Goal: Task Accomplishment & Management: Complete application form

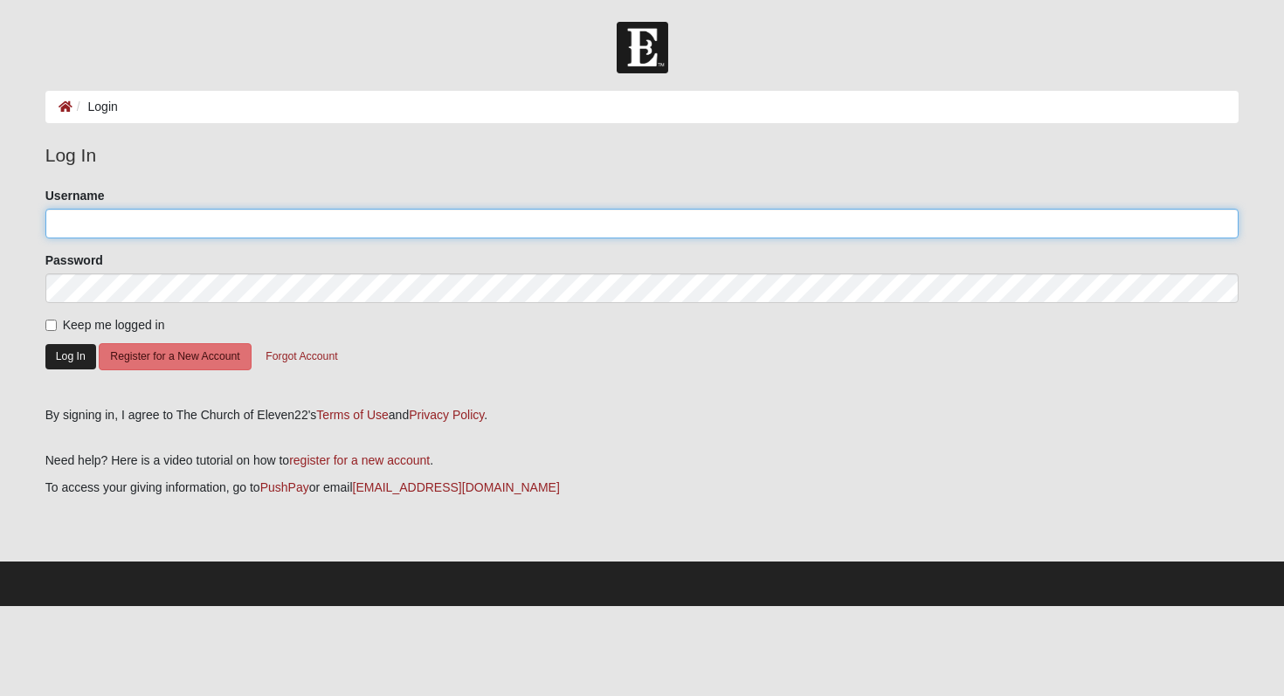
type input "[EMAIL_ADDRESS][DOMAIN_NAME]"
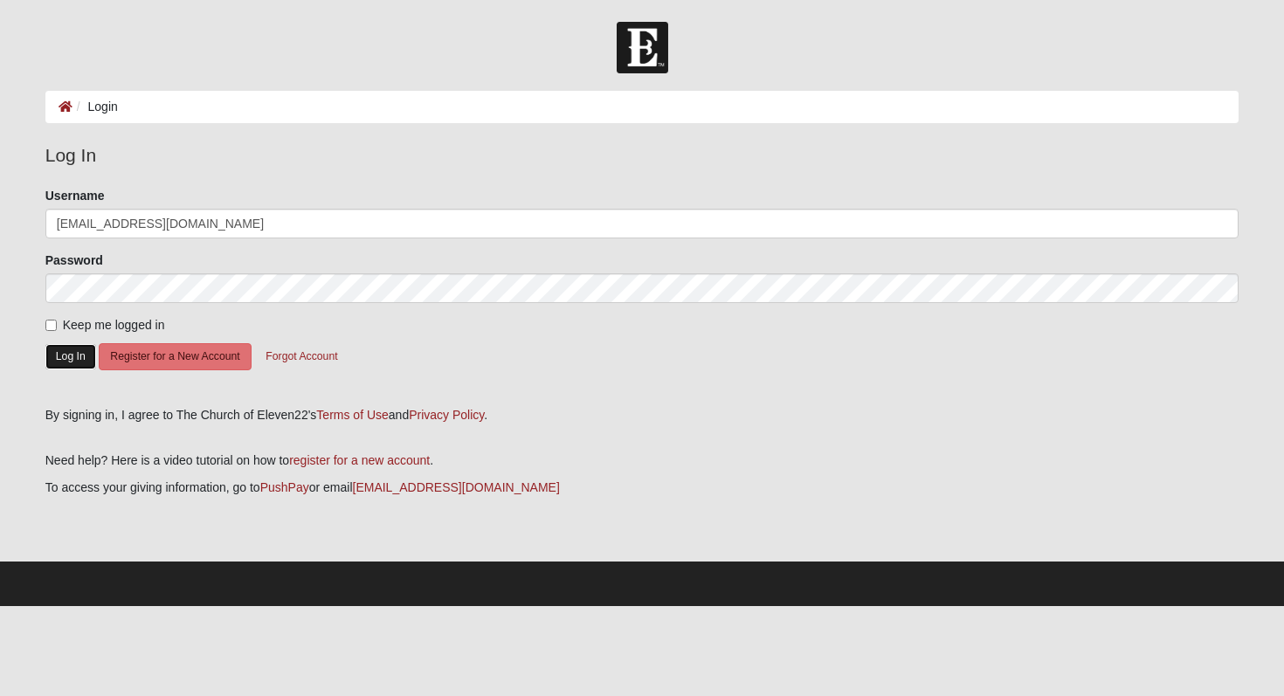
click at [78, 356] on button "Log In" at bounding box center [70, 356] width 51 height 25
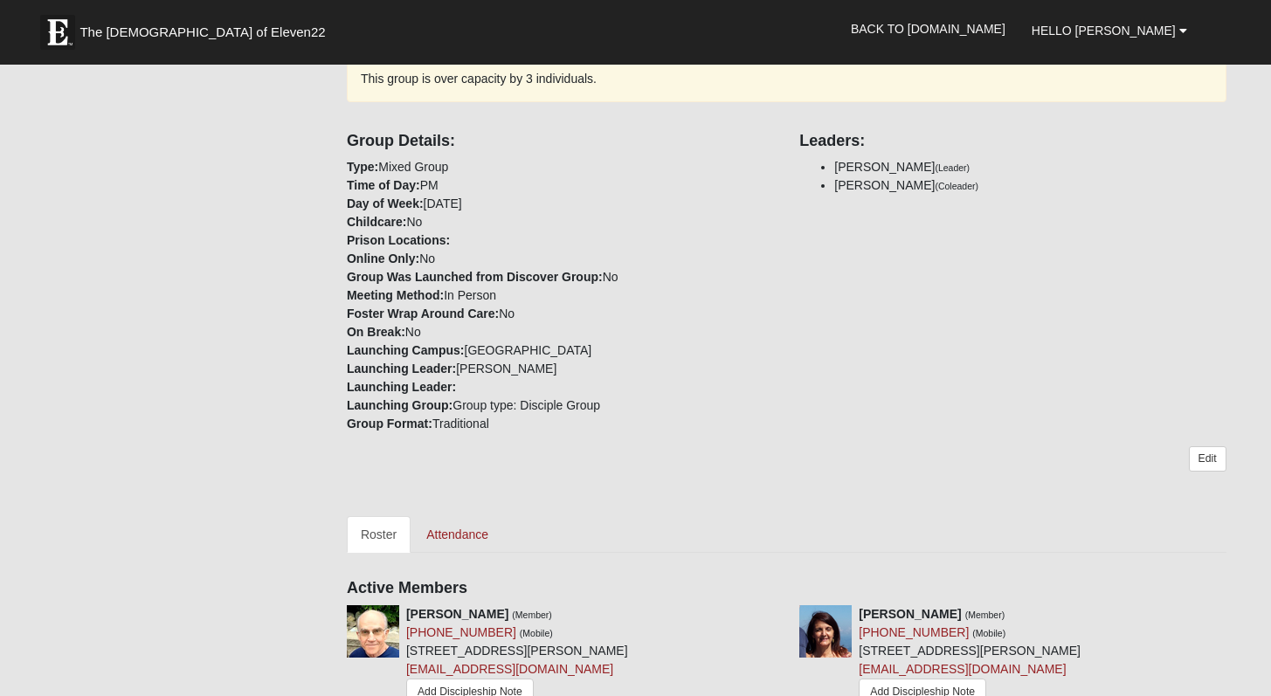
scroll to position [750, 0]
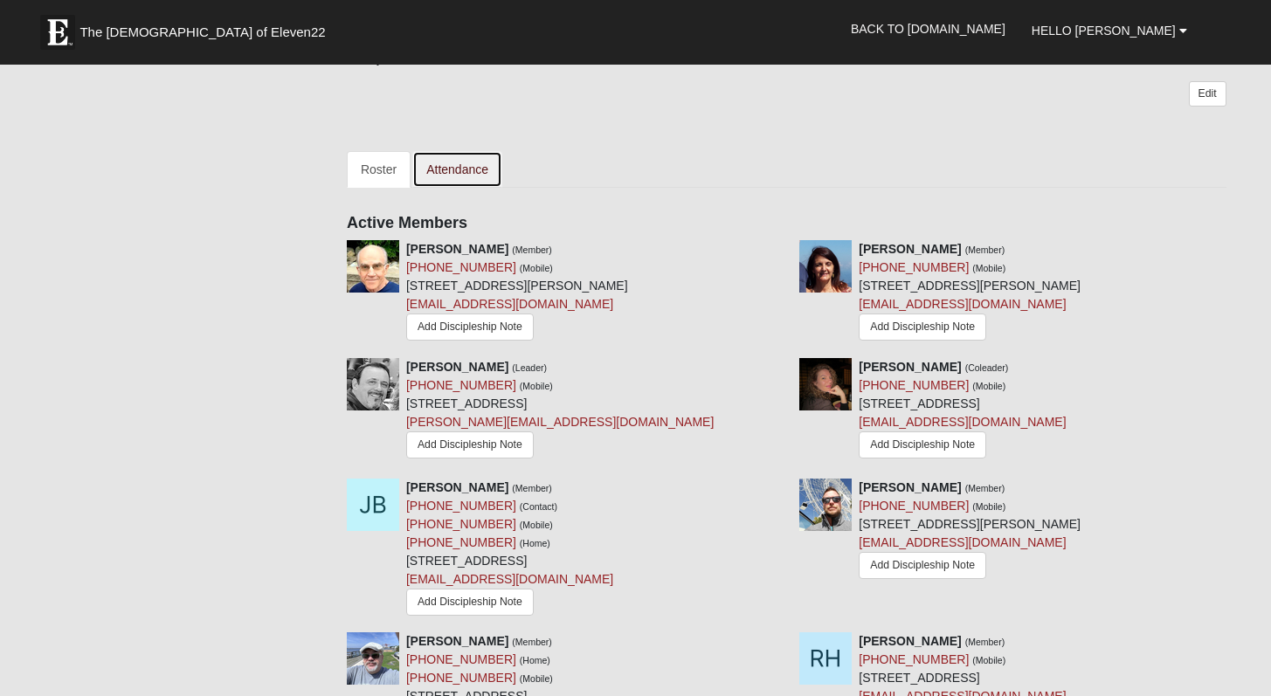
click at [442, 155] on link "Attendance" at bounding box center [457, 169] width 90 height 37
click at [445, 159] on link "Attendance" at bounding box center [457, 169] width 90 height 37
click at [455, 175] on link "Attendance" at bounding box center [457, 169] width 90 height 37
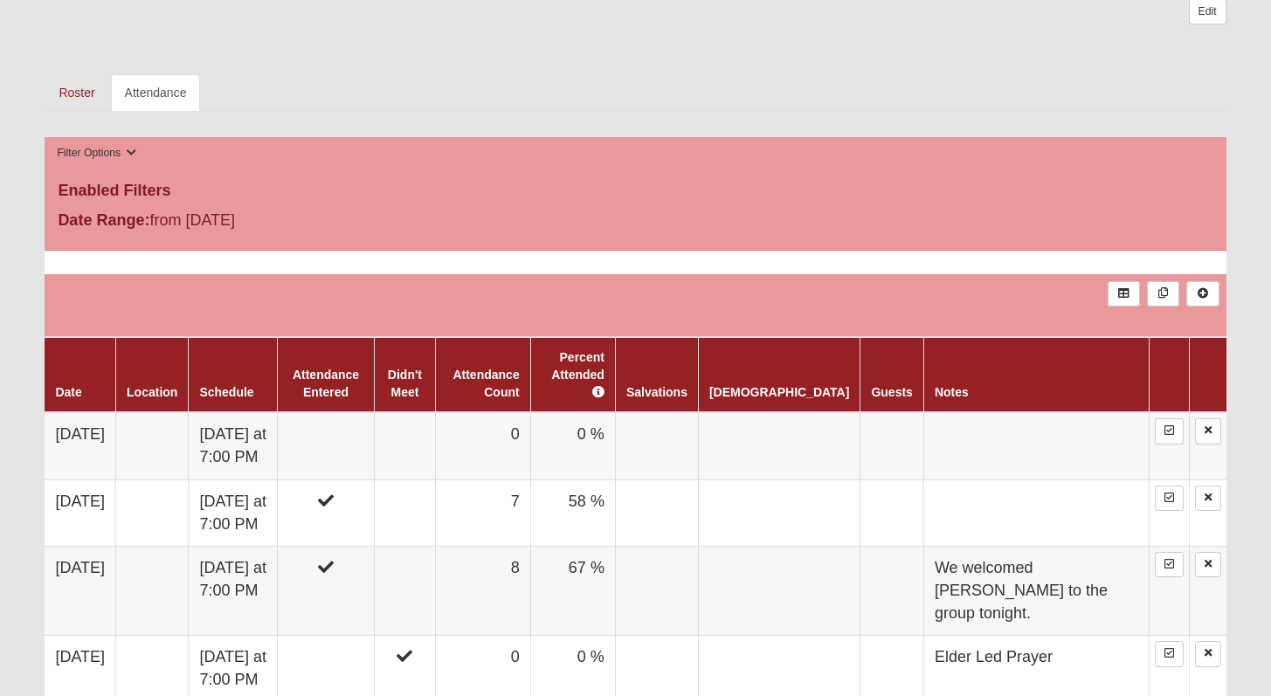
scroll to position [830, 0]
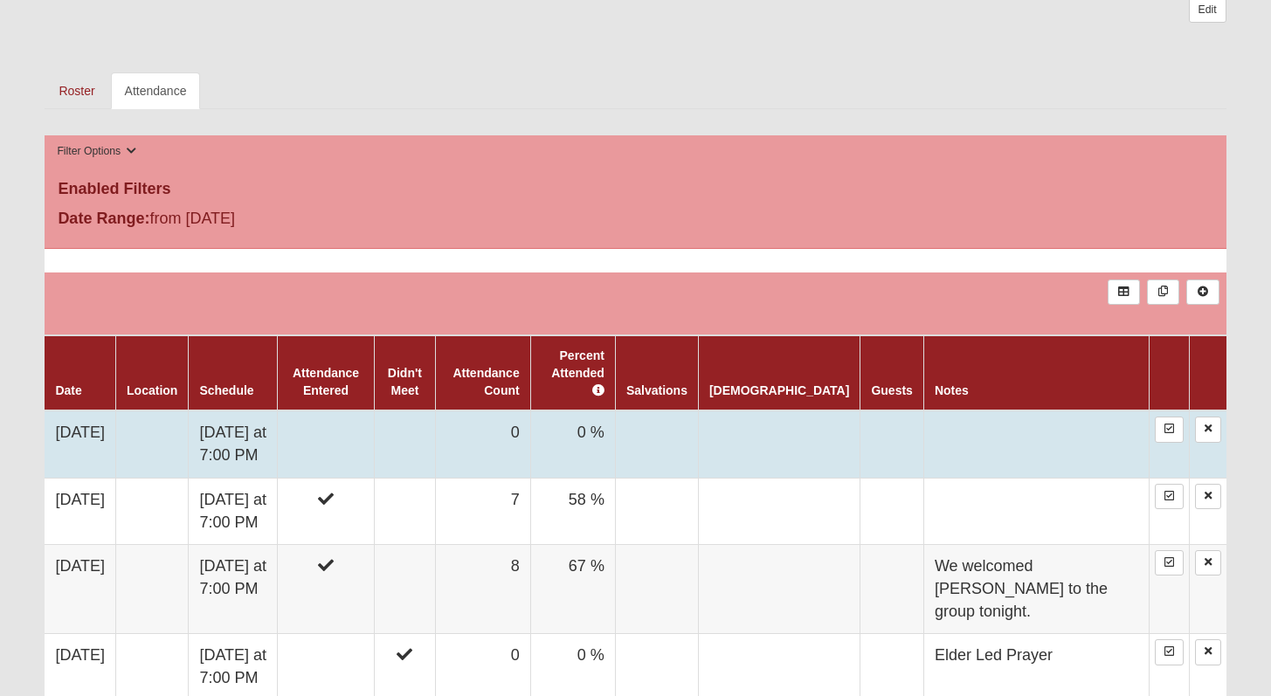
click at [375, 427] on td at bounding box center [326, 444] width 97 height 67
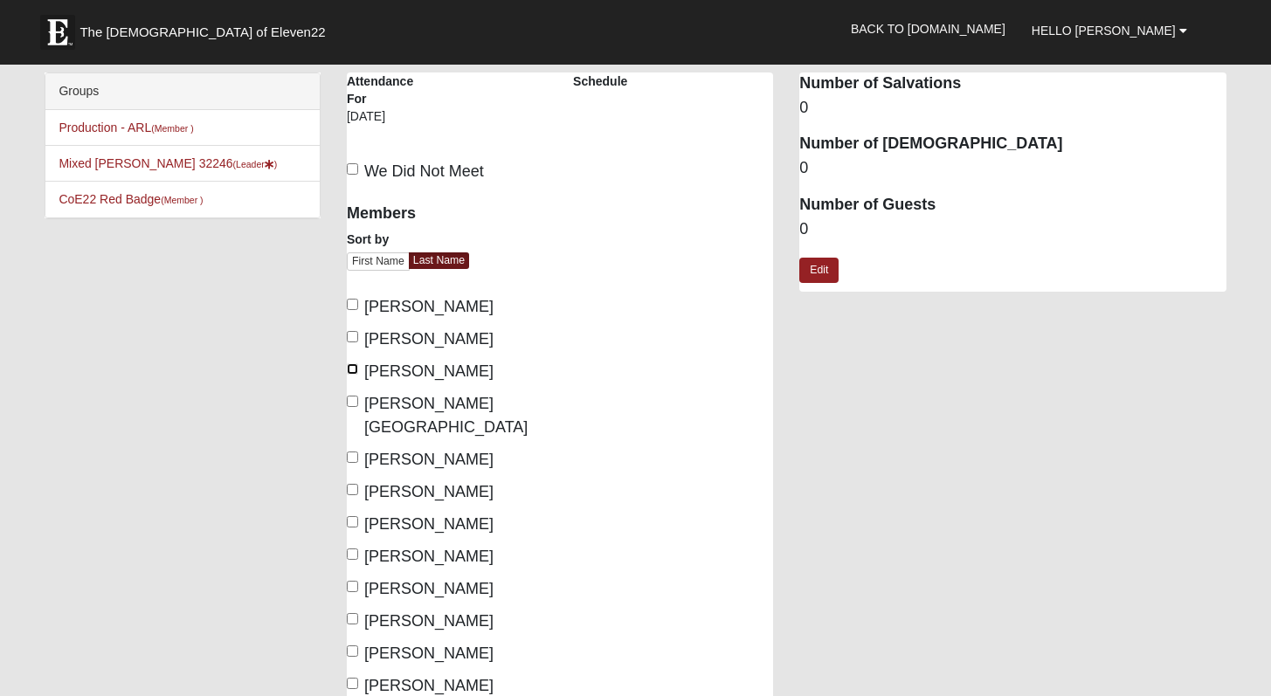
click at [353, 369] on input "[PERSON_NAME]" at bounding box center [352, 368] width 11 height 11
checkbox input "true"
click at [351, 397] on input "[PERSON_NAME][GEOGRAPHIC_DATA]" at bounding box center [352, 401] width 11 height 11
checkbox input "true"
click at [349, 549] on input "[PERSON_NAME]" at bounding box center [352, 554] width 11 height 11
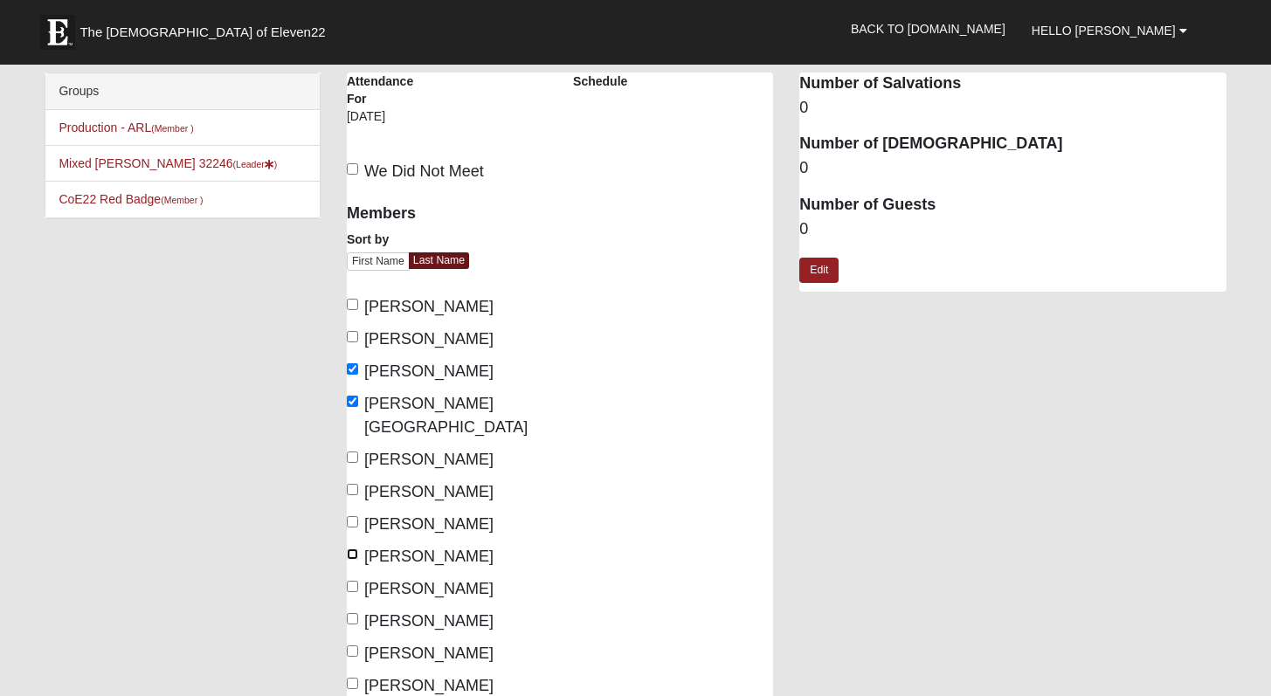
checkbox input "true"
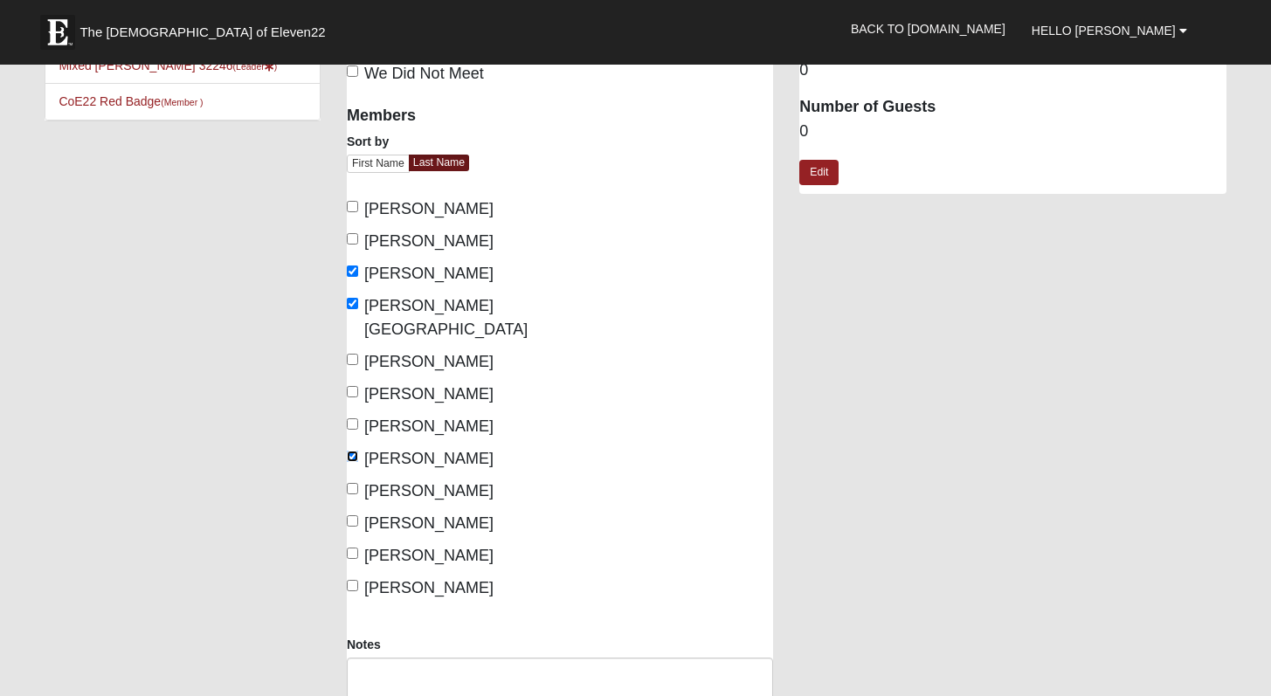
scroll to position [332, 0]
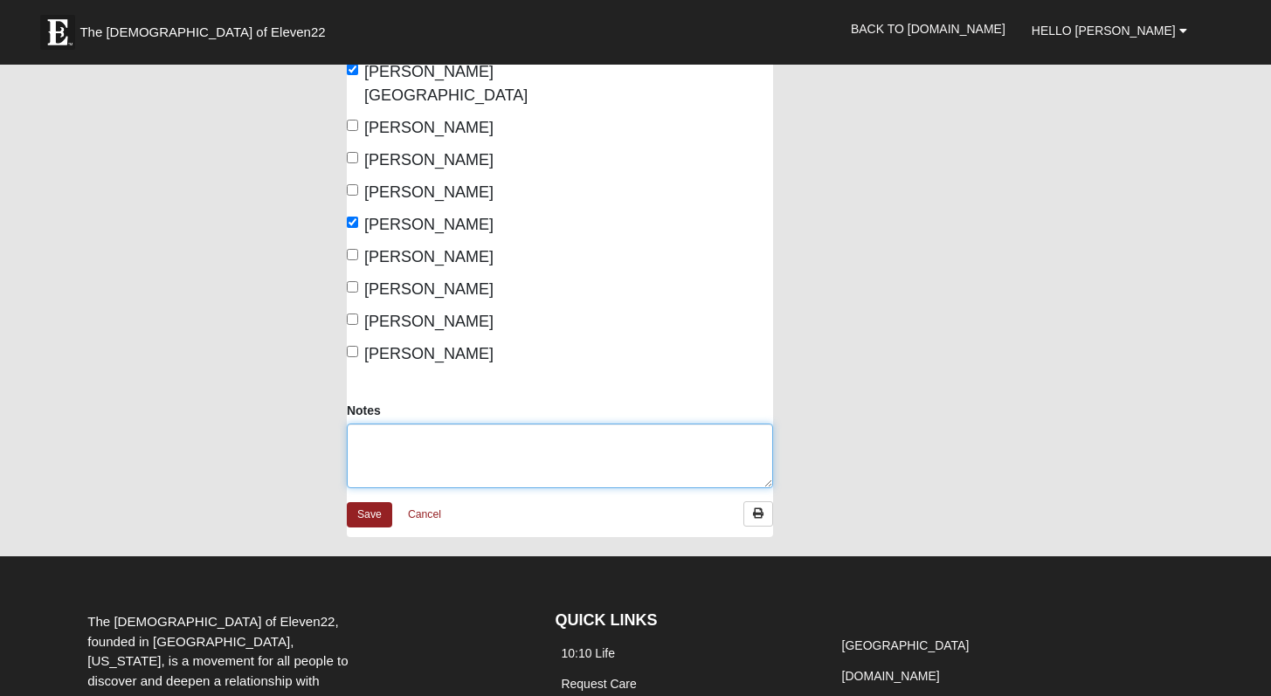
click at [428, 424] on textarea "Notes" at bounding box center [560, 456] width 426 height 65
type textarea "most of the members called and said they could not make it for various reasons"
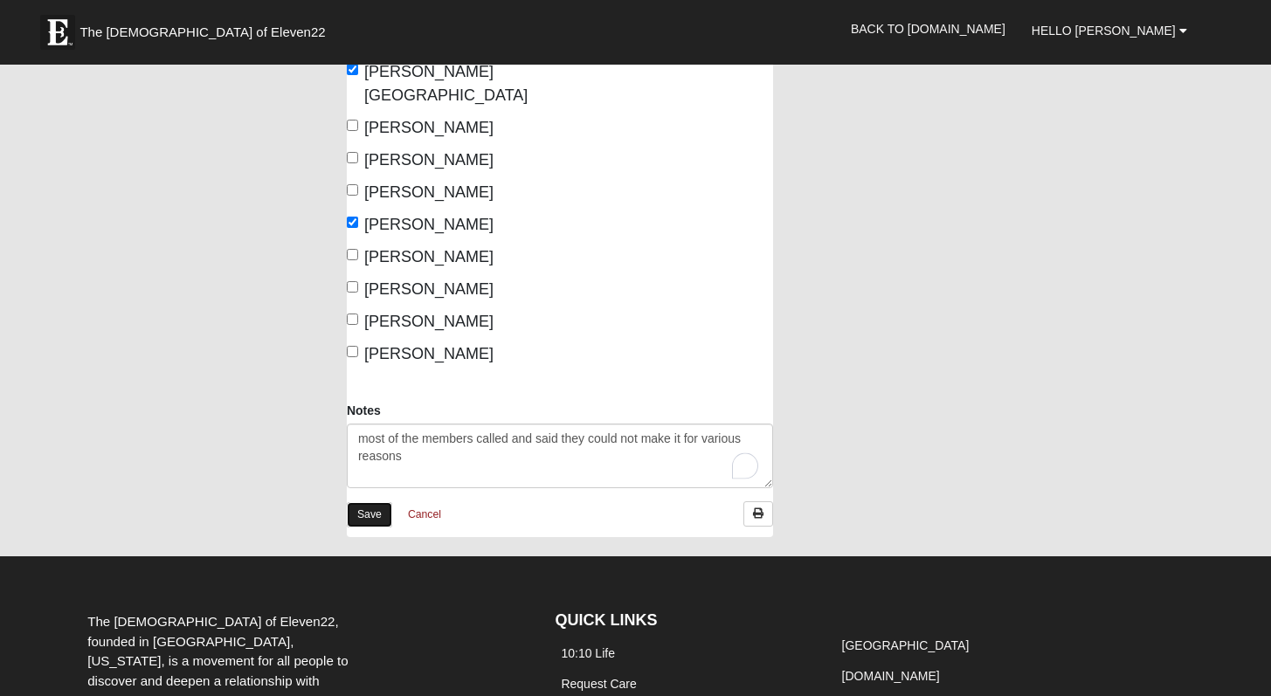
click at [359, 502] on link "Save" at bounding box center [369, 514] width 45 height 25
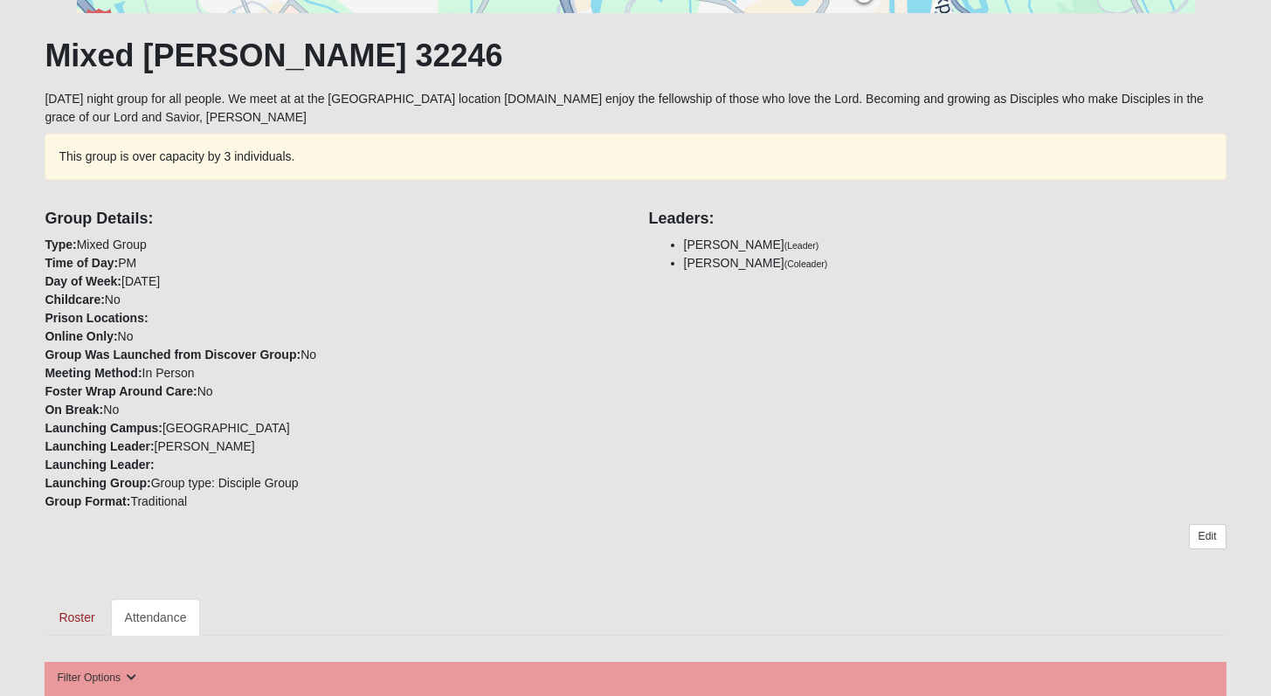
scroll to position [81, 0]
